Goal: Task Accomplishment & Management: Manage account settings

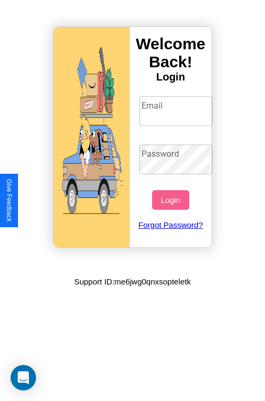
click at [177, 111] on input "Email" at bounding box center [176, 111] width 74 height 30
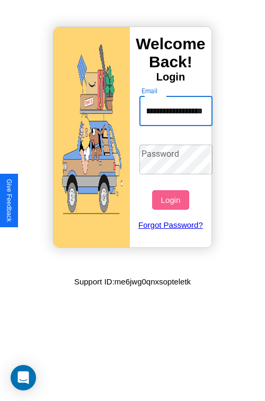
scroll to position [0, 67]
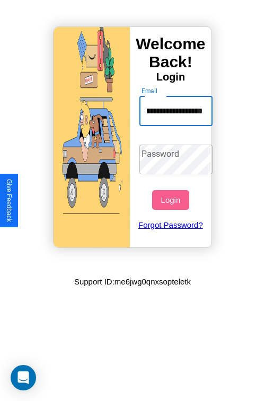
type input "**********"
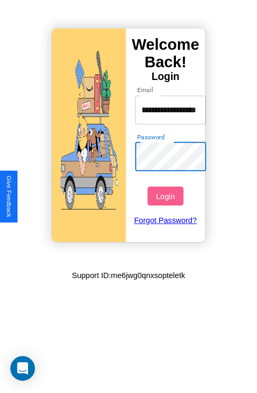
scroll to position [0, 0]
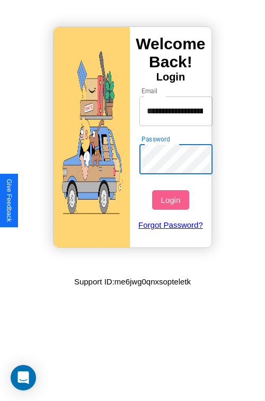
click at [172, 200] on button "Login" at bounding box center [170, 200] width 37 height 20
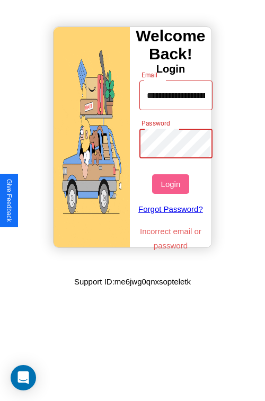
click at [172, 184] on button "Login" at bounding box center [170, 184] width 37 height 20
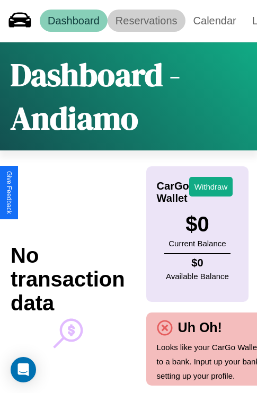
click at [146, 21] on link "Reservations" at bounding box center [147, 21] width 78 height 22
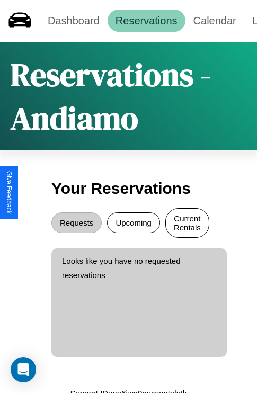
click at [187, 224] on button "Current Rentals" at bounding box center [187, 223] width 44 height 30
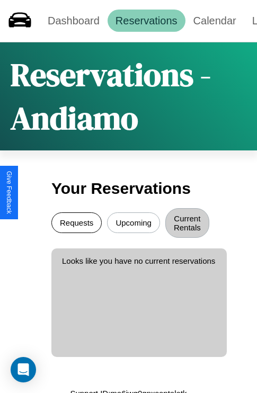
click at [76, 224] on button "Requests" at bounding box center [76, 222] width 50 height 21
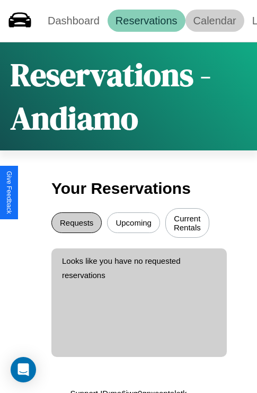
click at [215, 21] on link "Calendar" at bounding box center [214, 21] width 59 height 22
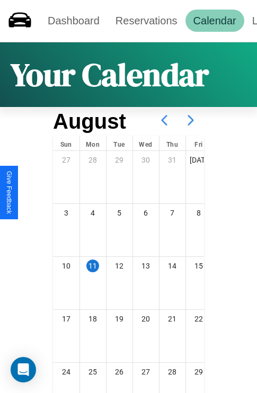
click at [191, 120] on icon at bounding box center [191, 120] width 26 height 26
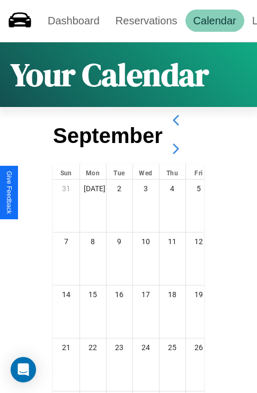
click at [175, 149] on icon at bounding box center [176, 149] width 26 height 26
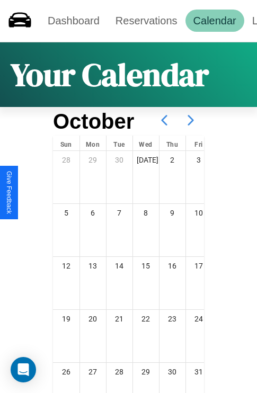
click at [191, 120] on icon at bounding box center [191, 120] width 26 height 26
